Goal: Task Accomplishment & Management: Manage account settings

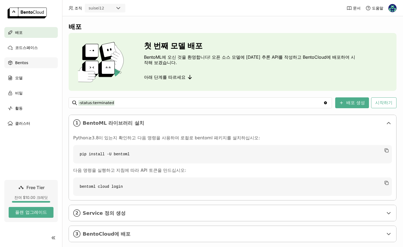
click at [15, 65] on span "Bentos" at bounding box center [21, 62] width 13 height 6
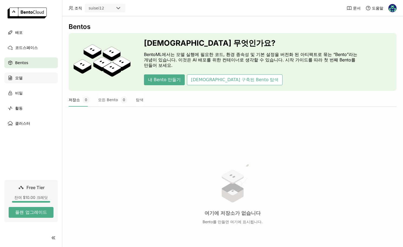
click at [24, 77] on div "모델" at bounding box center [30, 77] width 53 height 11
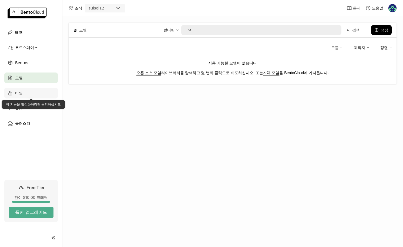
click at [28, 88] on div "비밀" at bounding box center [30, 93] width 53 height 11
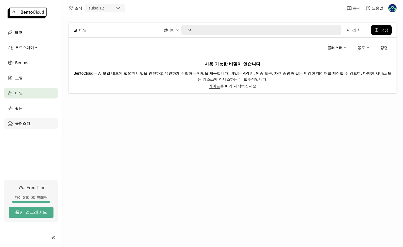
click at [31, 123] on div "클러스터" at bounding box center [30, 123] width 53 height 11
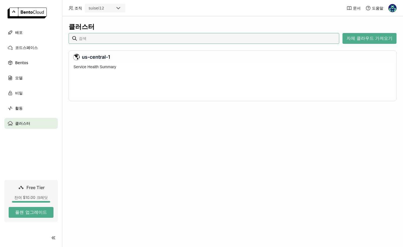
scroll to position [33, 320]
click at [35, 48] on div "코드스페이스" at bounding box center [30, 47] width 53 height 11
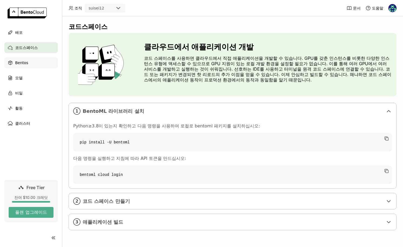
click at [34, 63] on div "Bentos" at bounding box center [30, 62] width 53 height 11
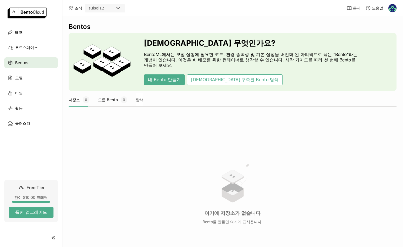
click at [104, 100] on button "모든 Bento 0" at bounding box center [112, 100] width 29 height 14
click at [85, 99] on span "0" at bounding box center [86, 99] width 7 height 7
click at [129, 100] on div "저장소 0 모든 Bento 0 탐색" at bounding box center [233, 100] width 328 height 14
click at [136, 99] on button "탐색" at bounding box center [140, 100] width 8 height 14
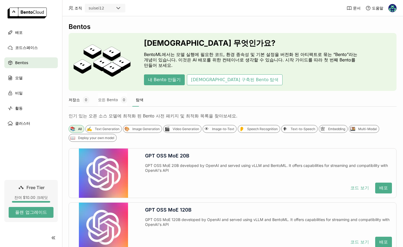
click at [77, 102] on button "저장소 0" at bounding box center [79, 100] width 21 height 14
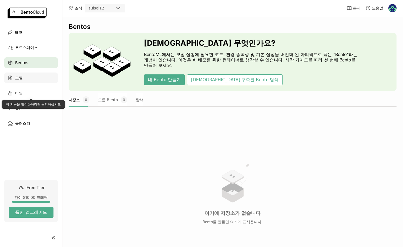
click at [28, 81] on div "모델" at bounding box center [30, 77] width 53 height 11
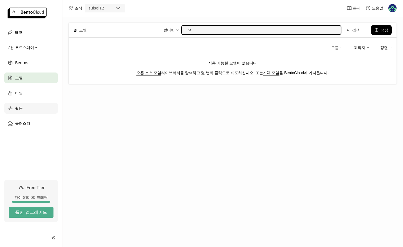
click at [34, 109] on div "활동" at bounding box center [30, 108] width 53 height 11
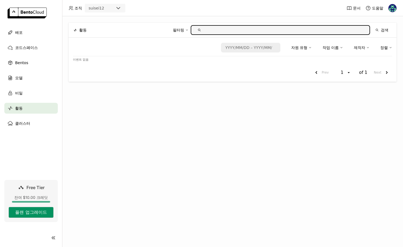
click at [47, 210] on button "플랜 업그레이드" at bounding box center [31, 212] width 45 height 11
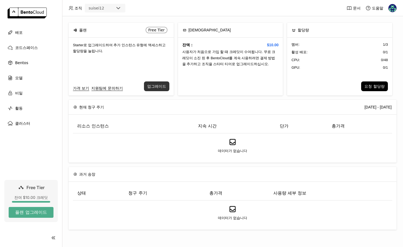
click at [162, 85] on button "업그레이드" at bounding box center [156, 86] width 25 height 10
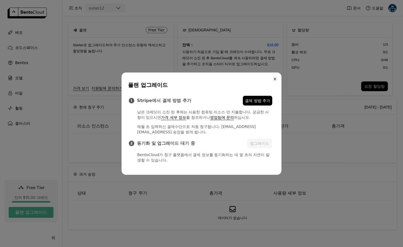
click at [272, 81] on button "Close" at bounding box center [275, 79] width 6 height 6
